Goal: Task Accomplishment & Management: Use online tool/utility

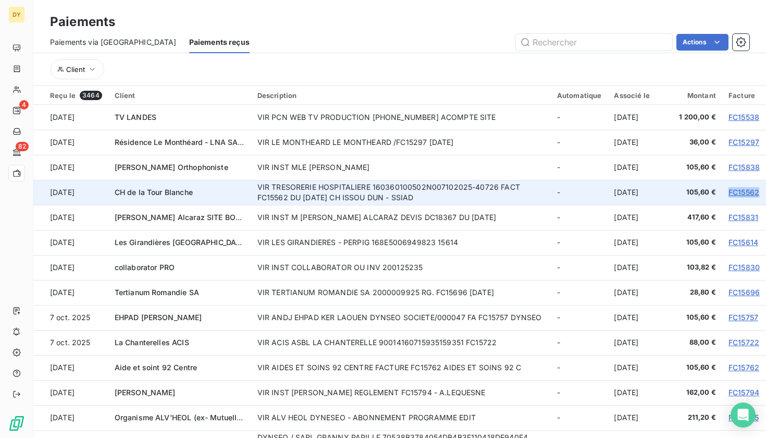
drag, startPoint x: 722, startPoint y: 192, endPoint x: 755, endPoint y: 192, distance: 32.8
click at [755, 192] on td "FC15562" at bounding box center [745, 192] width 44 height 25
copy link "FC15562"
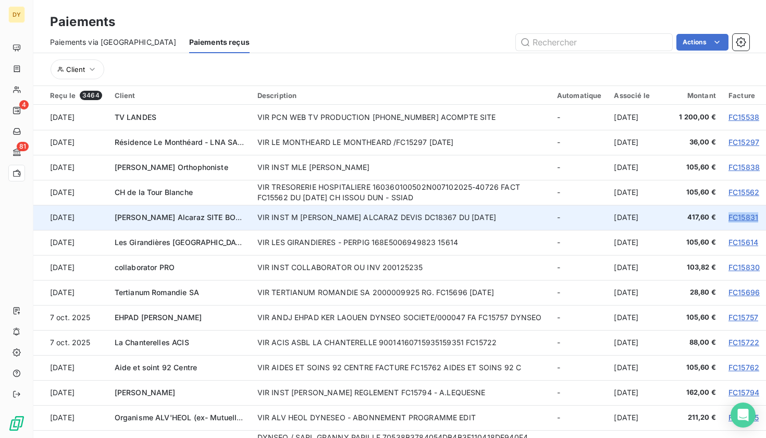
drag, startPoint x: 721, startPoint y: 220, endPoint x: 759, endPoint y: 220, distance: 38.1
click at [759, 220] on td "FC15831" at bounding box center [745, 217] width 44 height 25
copy link "FC15831"
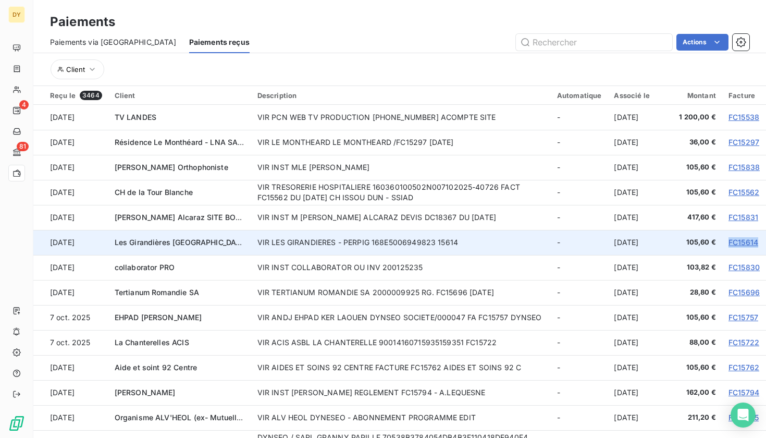
drag, startPoint x: 723, startPoint y: 241, endPoint x: 757, endPoint y: 241, distance: 34.4
click at [757, 241] on td "FC15614" at bounding box center [745, 242] width 44 height 25
copy link "FC15614"
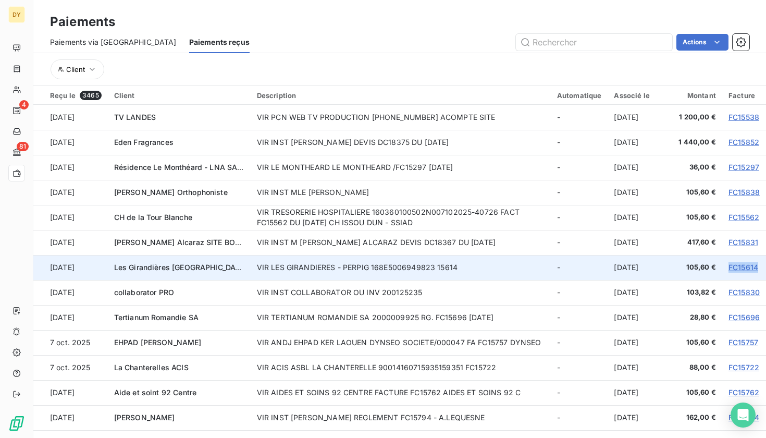
drag, startPoint x: 721, startPoint y: 268, endPoint x: 757, endPoint y: 264, distance: 36.2
click at [757, 264] on td "FC15614" at bounding box center [745, 267] width 44 height 25
copy link "FC15614"
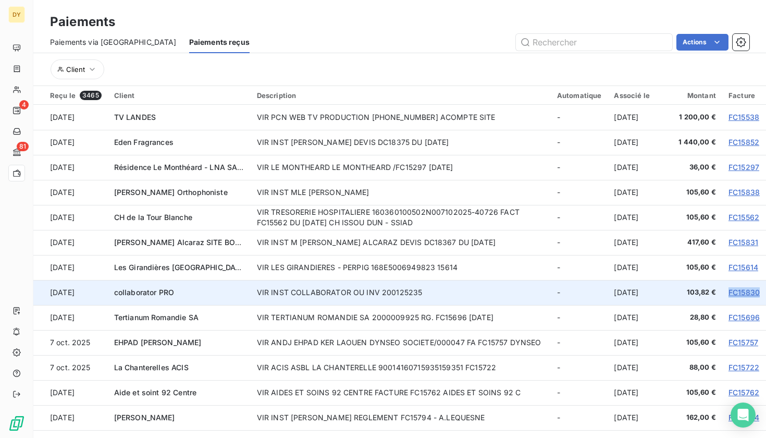
drag, startPoint x: 722, startPoint y: 291, endPoint x: 755, endPoint y: 291, distance: 33.4
click at [755, 291] on td "FC15830" at bounding box center [745, 292] width 44 height 25
copy link "FC15830"
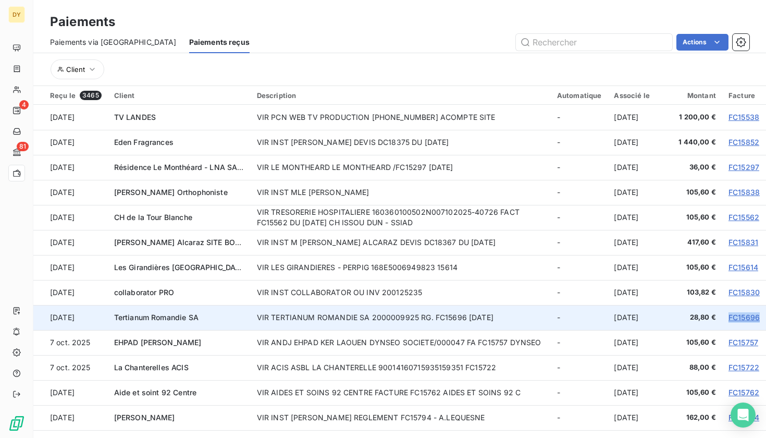
drag, startPoint x: 723, startPoint y: 315, endPoint x: 760, endPoint y: 316, distance: 37.0
click at [760, 316] on td "FC15696" at bounding box center [745, 317] width 44 height 25
copy link "FC15696"
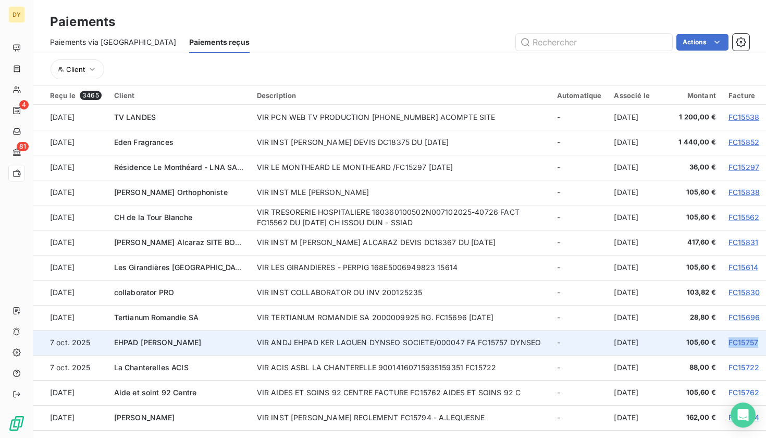
drag, startPoint x: 722, startPoint y: 342, endPoint x: 754, endPoint y: 341, distance: 32.3
click at [754, 341] on td "FC15757" at bounding box center [745, 342] width 44 height 25
copy link "FC15757"
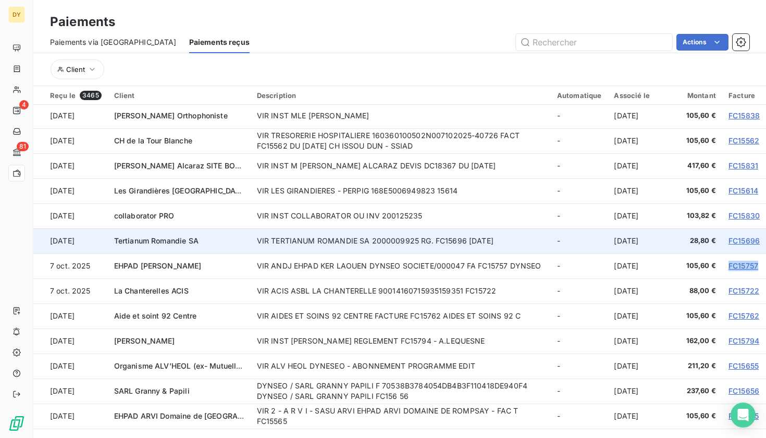
scroll to position [79, 0]
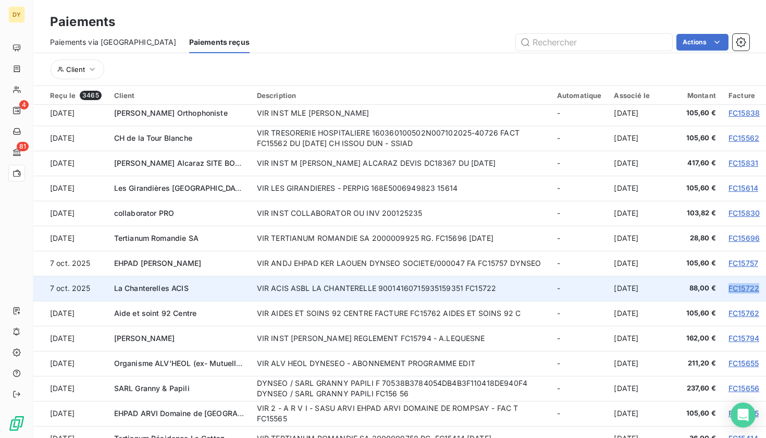
drag, startPoint x: 722, startPoint y: 289, endPoint x: 757, endPoint y: 289, distance: 34.9
click at [757, 289] on td "FC15722" at bounding box center [745, 288] width 44 height 25
copy link "FC15722"
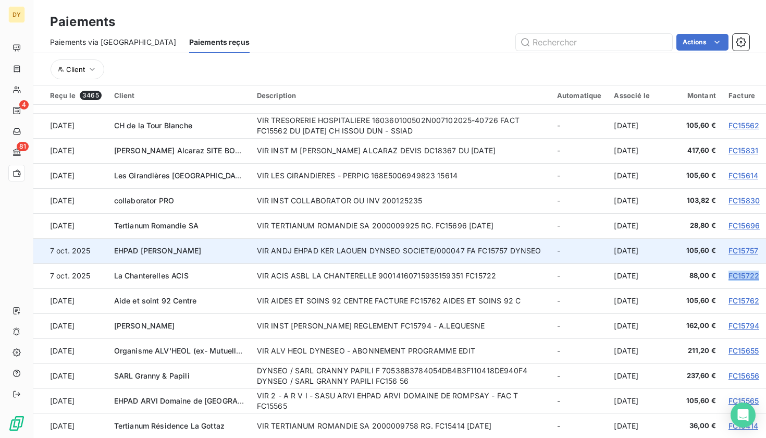
scroll to position [93, 0]
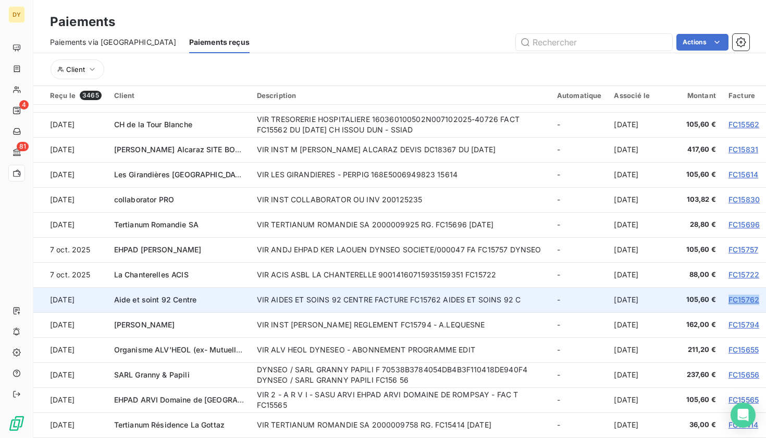
drag, startPoint x: 722, startPoint y: 298, endPoint x: 754, endPoint y: 298, distance: 32.9
click at [754, 298] on td "FC15762" at bounding box center [745, 299] width 44 height 25
copy link "FC15762"
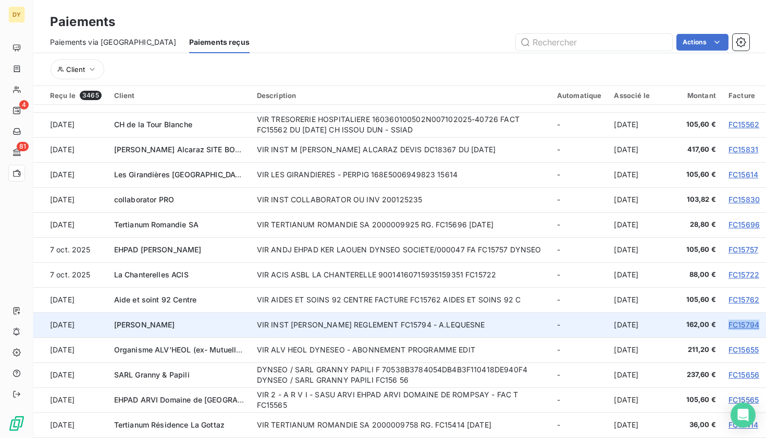
drag, startPoint x: 720, startPoint y: 324, endPoint x: 754, endPoint y: 324, distance: 34.9
click at [754, 324] on td "FC15794" at bounding box center [745, 324] width 44 height 25
copy link "FC15794"
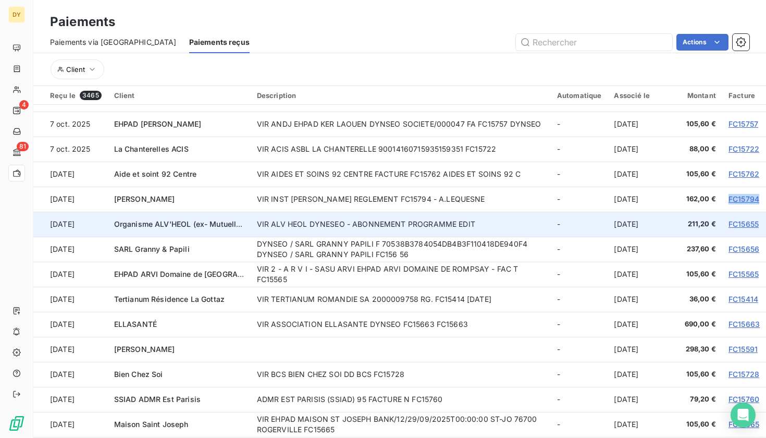
scroll to position [220, 0]
drag, startPoint x: 722, startPoint y: 223, endPoint x: 756, endPoint y: 224, distance: 33.9
click at [756, 224] on td "FC15655" at bounding box center [745, 223] width 44 height 25
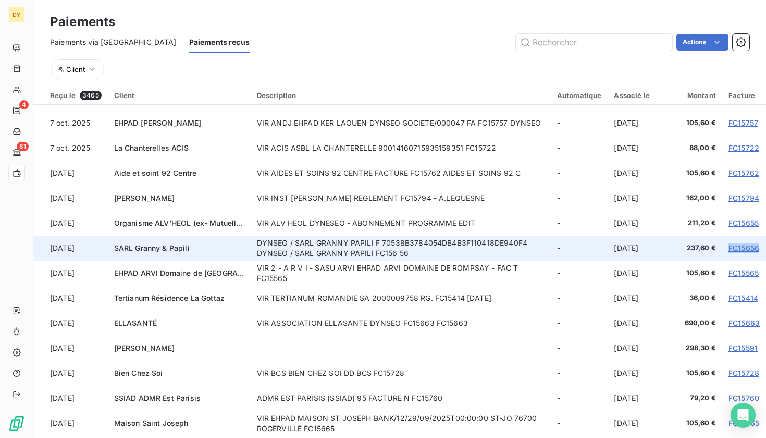
drag, startPoint x: 722, startPoint y: 249, endPoint x: 756, endPoint y: 249, distance: 34.4
click at [756, 249] on td "FC15656" at bounding box center [745, 248] width 44 height 25
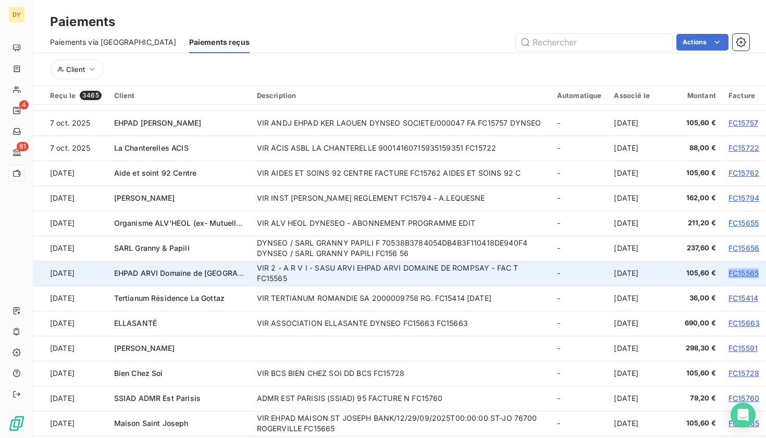
drag, startPoint x: 722, startPoint y: 271, endPoint x: 756, endPoint y: 271, distance: 34.4
click at [756, 271] on td "FC15565" at bounding box center [745, 273] width 44 height 25
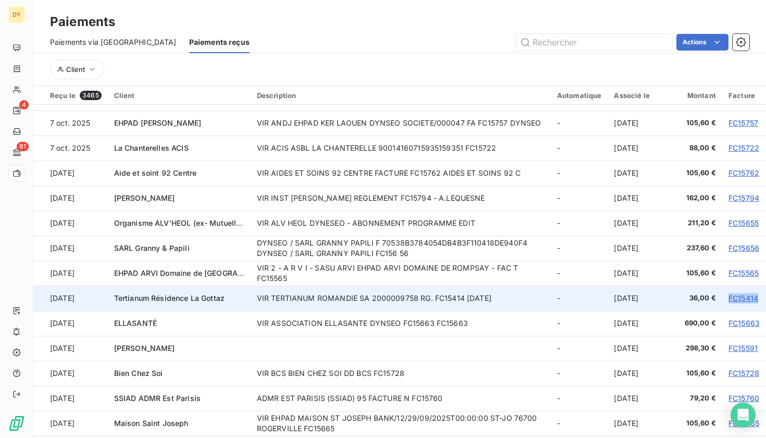
drag, startPoint x: 722, startPoint y: 297, endPoint x: 756, endPoint y: 294, distance: 33.5
click at [756, 294] on td "FC15414" at bounding box center [745, 298] width 44 height 25
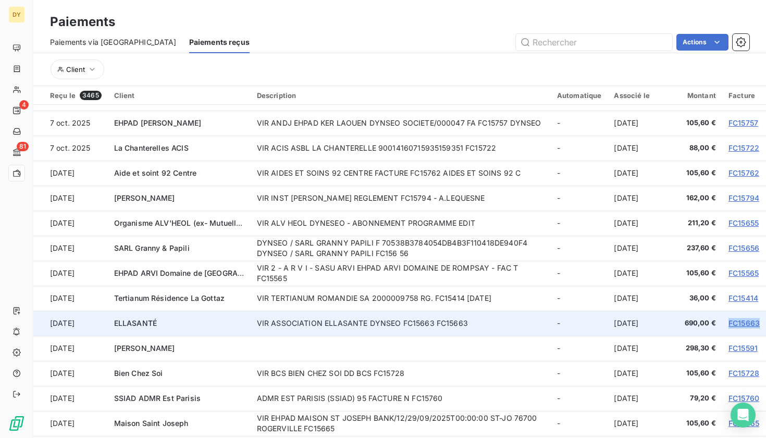
drag, startPoint x: 721, startPoint y: 323, endPoint x: 754, endPoint y: 325, distance: 34.0
click at [754, 325] on td "FC15663" at bounding box center [745, 323] width 44 height 25
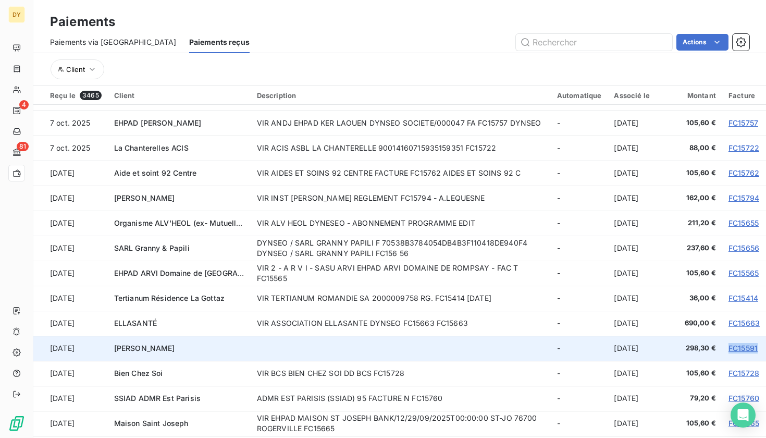
drag, startPoint x: 721, startPoint y: 348, endPoint x: 755, endPoint y: 350, distance: 34.0
click at [755, 350] on td "FC15591" at bounding box center [745, 348] width 44 height 25
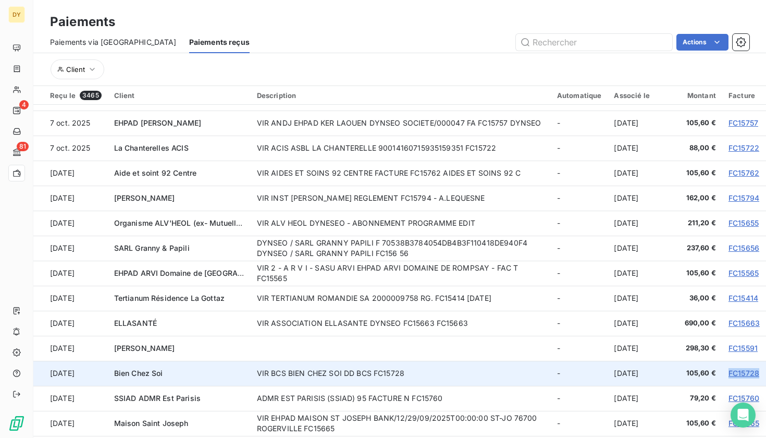
drag, startPoint x: 723, startPoint y: 371, endPoint x: 757, endPoint y: 372, distance: 33.9
click at [757, 372] on td "FC15728" at bounding box center [745, 373] width 44 height 25
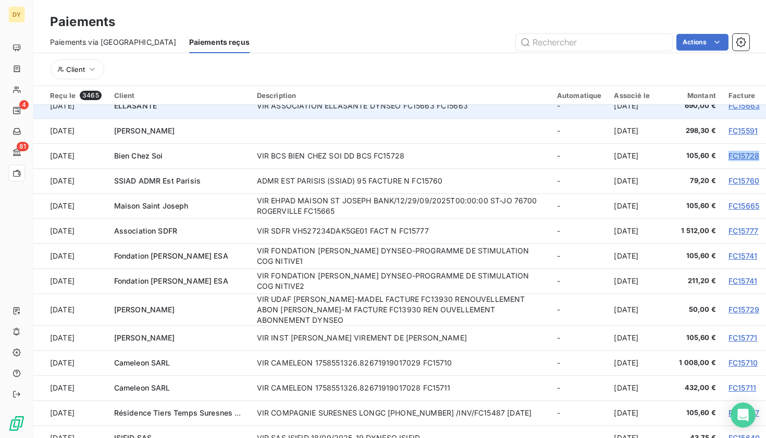
scroll to position [445, 0]
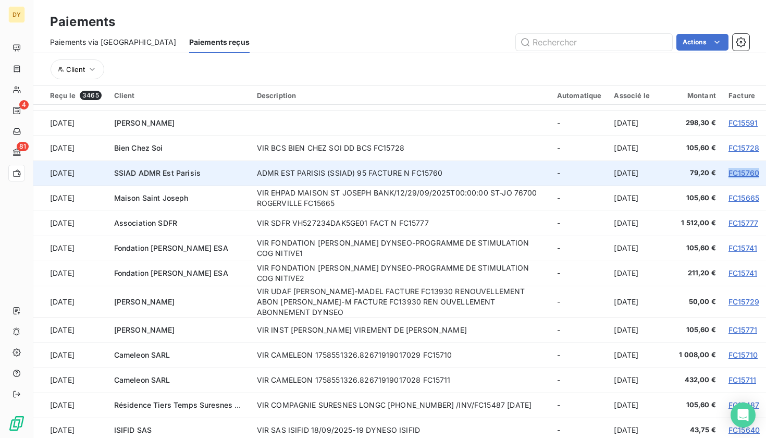
drag, startPoint x: 722, startPoint y: 171, endPoint x: 758, endPoint y: 173, distance: 36.6
click at [758, 173] on td "FC15760" at bounding box center [745, 173] width 44 height 25
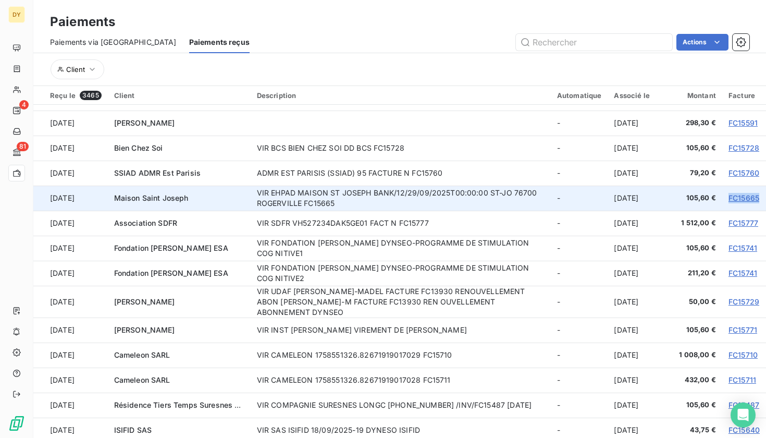
drag, startPoint x: 723, startPoint y: 198, endPoint x: 759, endPoint y: 198, distance: 36.0
click at [759, 198] on td "FC15665" at bounding box center [745, 198] width 44 height 25
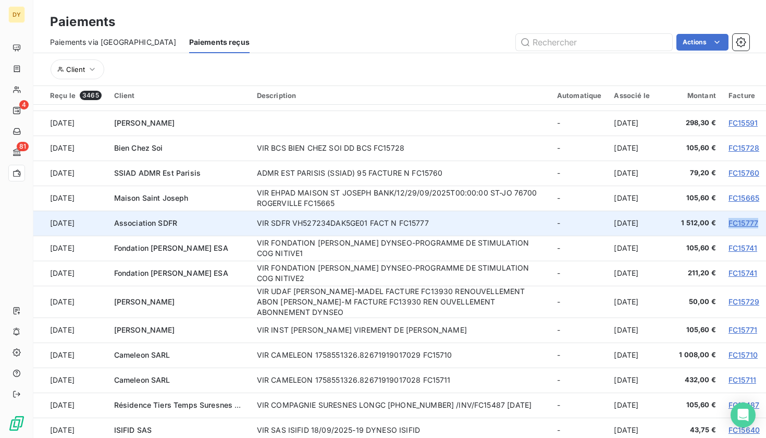
drag, startPoint x: 722, startPoint y: 222, endPoint x: 755, endPoint y: 224, distance: 33.0
click at [755, 224] on td "FC15777" at bounding box center [745, 223] width 44 height 25
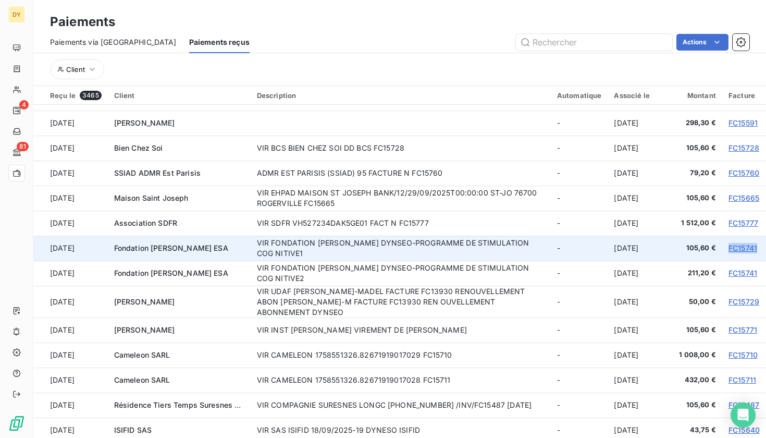
drag, startPoint x: 722, startPoint y: 248, endPoint x: 753, endPoint y: 248, distance: 30.8
click at [753, 248] on td "FC15741" at bounding box center [745, 248] width 44 height 25
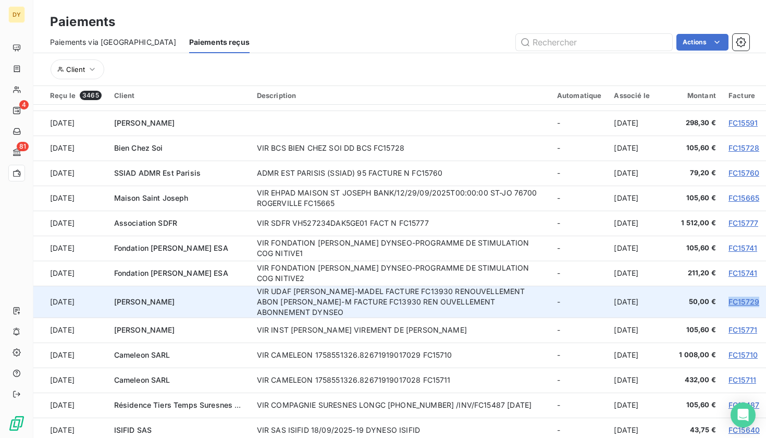
drag, startPoint x: 719, startPoint y: 302, endPoint x: 755, endPoint y: 299, distance: 36.6
click at [755, 299] on td "FC15729" at bounding box center [745, 302] width 44 height 32
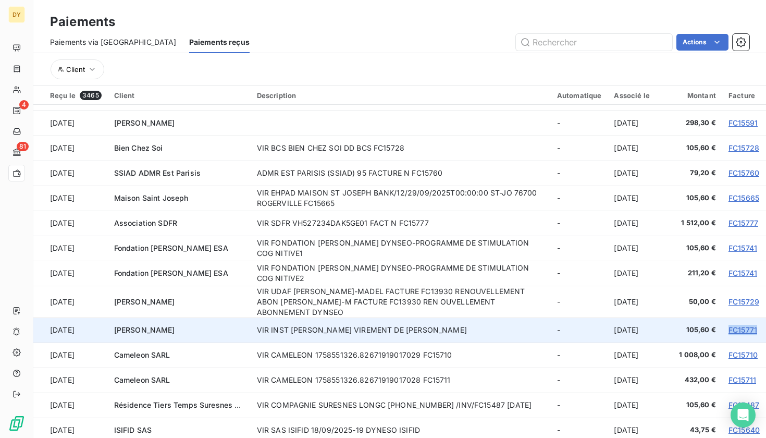
drag, startPoint x: 722, startPoint y: 328, endPoint x: 753, endPoint y: 327, distance: 31.8
click at [753, 327] on td "FC15771" at bounding box center [745, 330] width 44 height 25
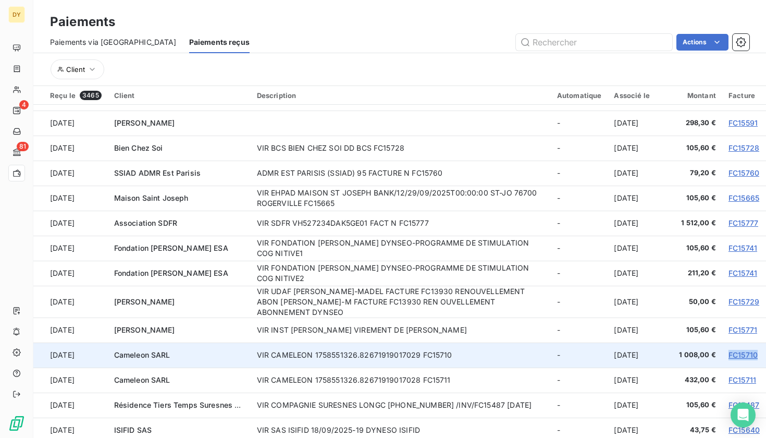
drag, startPoint x: 722, startPoint y: 354, endPoint x: 756, endPoint y: 354, distance: 34.4
click at [756, 354] on td "FC15710" at bounding box center [745, 355] width 44 height 25
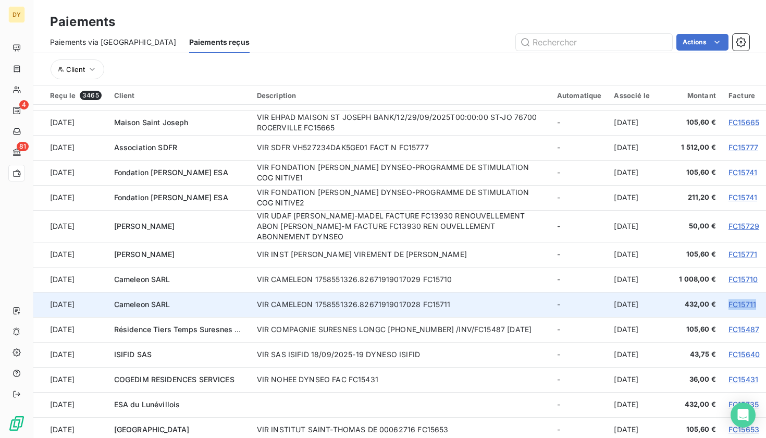
drag, startPoint x: 723, startPoint y: 305, endPoint x: 752, endPoint y: 305, distance: 29.2
click at [752, 305] on td "FC15711" at bounding box center [745, 304] width 44 height 25
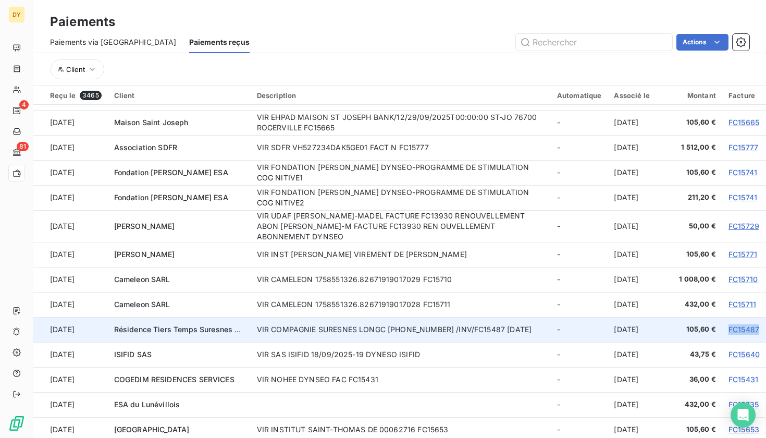
drag, startPoint x: 722, startPoint y: 327, endPoint x: 757, endPoint y: 325, distance: 35.5
click at [757, 325] on td "FC15487" at bounding box center [745, 329] width 44 height 25
